Goal: Task Accomplishment & Management: Manage account settings

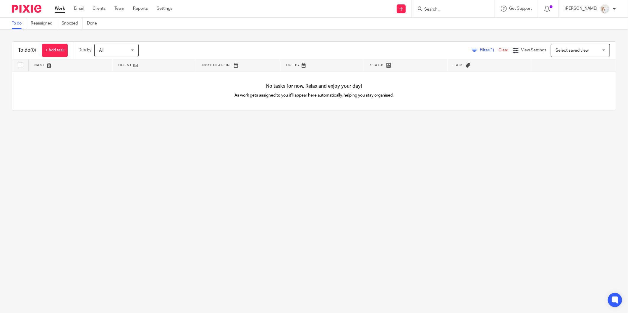
click at [456, 8] on input "Search" at bounding box center [450, 9] width 53 height 5
type input "leadsy"
drag, startPoint x: 469, startPoint y: 25, endPoint x: 343, endPoint y: 0, distance: 129.0
click at [469, 26] on link at bounding box center [467, 28] width 91 height 18
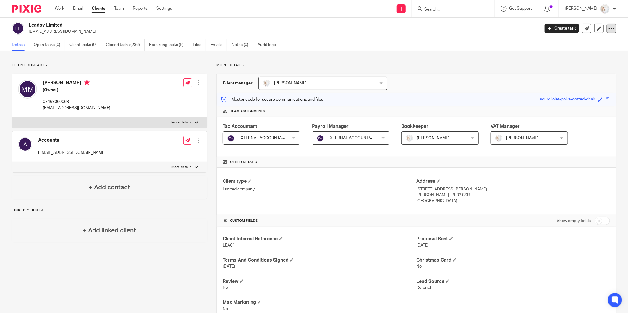
drag, startPoint x: 609, startPoint y: 28, endPoint x: 609, endPoint y: 32, distance: 3.5
click at [609, 28] on icon at bounding box center [611, 28] width 6 height 6
click at [566, 68] on button "Archive client" at bounding box center [574, 69] width 65 height 8
click at [61, 9] on link "Work" at bounding box center [59, 9] width 9 height 6
click at [96, 8] on link "Clients" at bounding box center [99, 9] width 14 height 6
